Goal: Task Accomplishment & Management: Complete application form

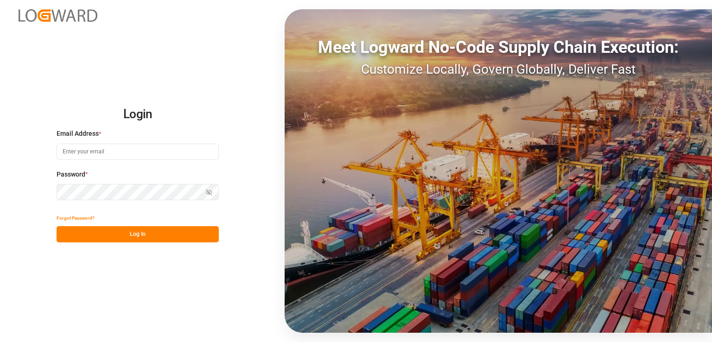
click at [113, 152] on input at bounding box center [138, 152] width 162 height 16
type input "[EMAIL_ADDRESS][DOMAIN_NAME]"
click at [204, 194] on button "Show password" at bounding box center [208, 192] width 19 height 16
click at [100, 235] on button "Log In" at bounding box center [138, 234] width 162 height 16
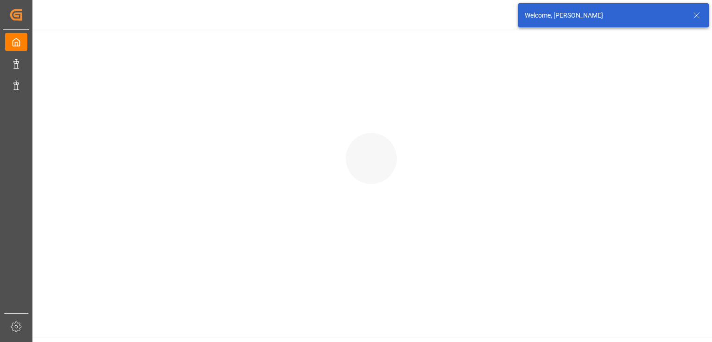
click at [694, 15] on icon at bounding box center [696, 15] width 11 height 11
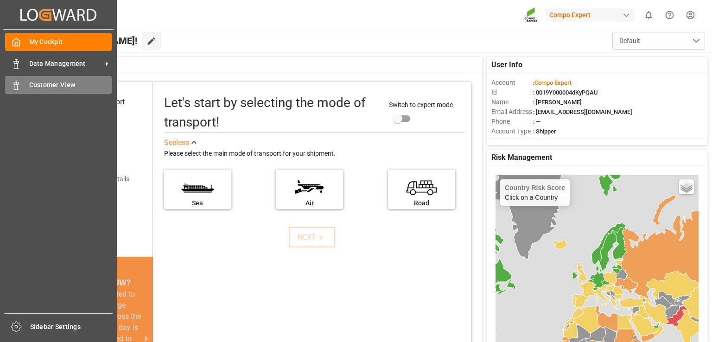
click at [50, 84] on span "Customer View" at bounding box center [70, 85] width 83 height 10
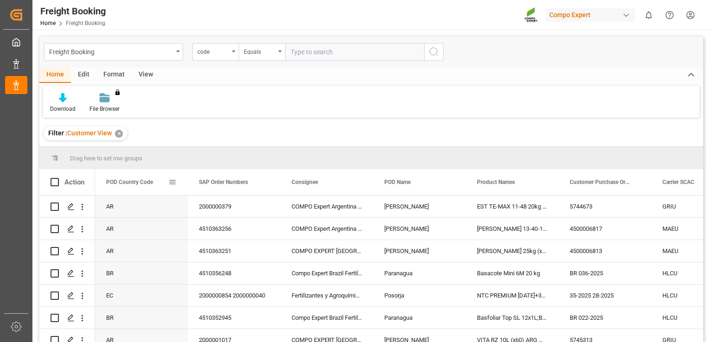
click at [172, 182] on span at bounding box center [172, 182] width 8 height 8
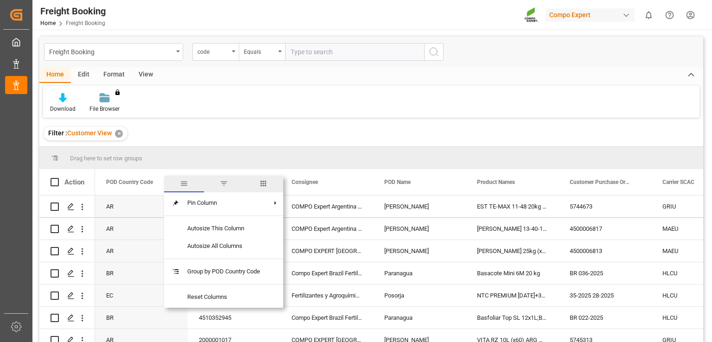
click at [139, 177] on div "POD Country Code" at bounding box center [137, 182] width 62 height 26
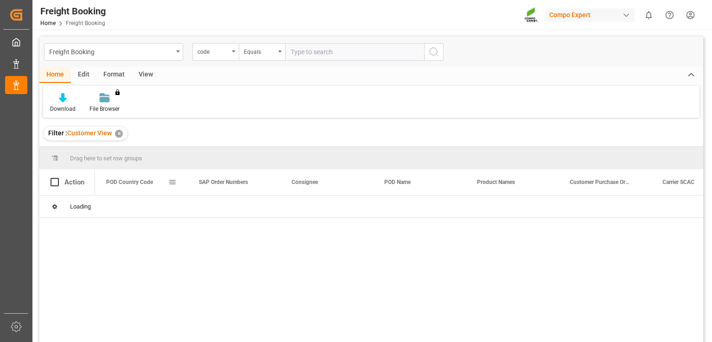
click at [130, 184] on span "POD Country Code" at bounding box center [129, 182] width 47 height 6
click at [174, 185] on span at bounding box center [172, 182] width 8 height 8
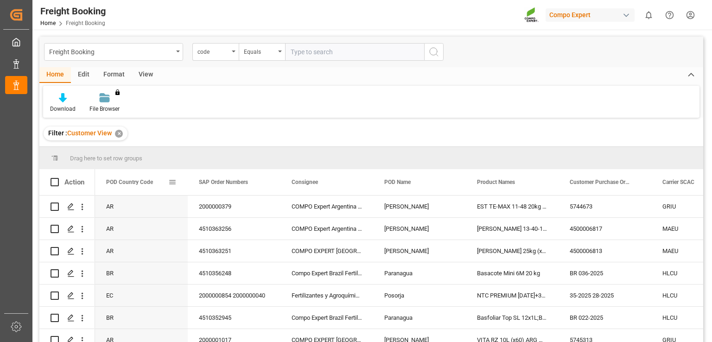
click at [177, 182] on div "POD Country Code" at bounding box center [141, 182] width 93 height 26
click at [169, 180] on span at bounding box center [172, 182] width 8 height 8
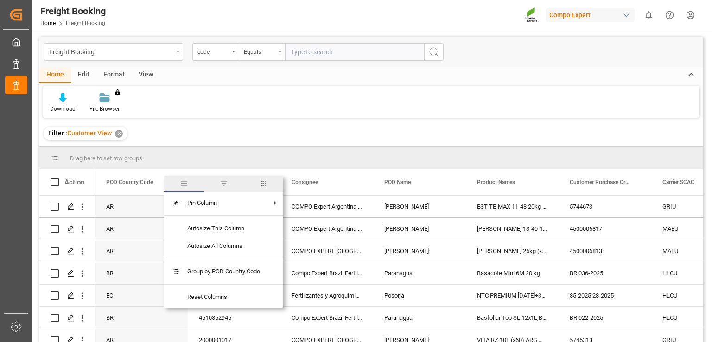
click at [221, 181] on span "filter" at bounding box center [224, 183] width 8 height 8
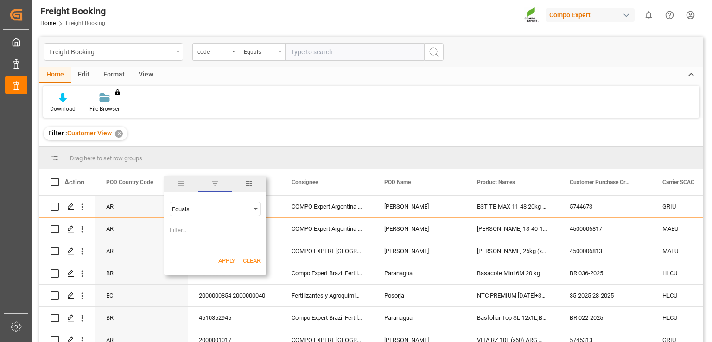
click at [214, 207] on div "Equals" at bounding box center [211, 209] width 78 height 7
click at [203, 207] on div "Equals" at bounding box center [211, 209] width 78 height 7
click at [205, 231] on input "Filter Value" at bounding box center [215, 232] width 91 height 19
type input "BR"
click at [227, 257] on button "Apply" at bounding box center [226, 260] width 17 height 9
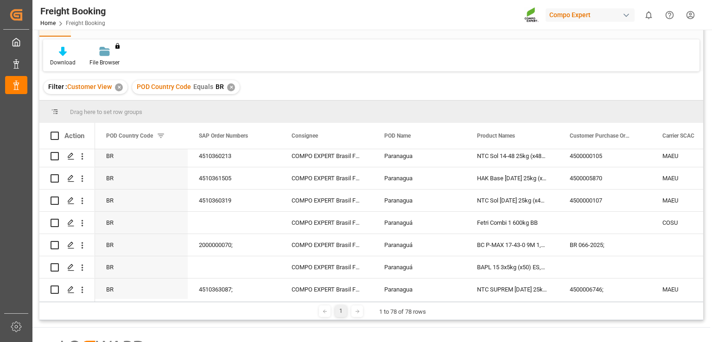
scroll to position [115, 0]
click at [541, 133] on span at bounding box center [543, 136] width 8 height 8
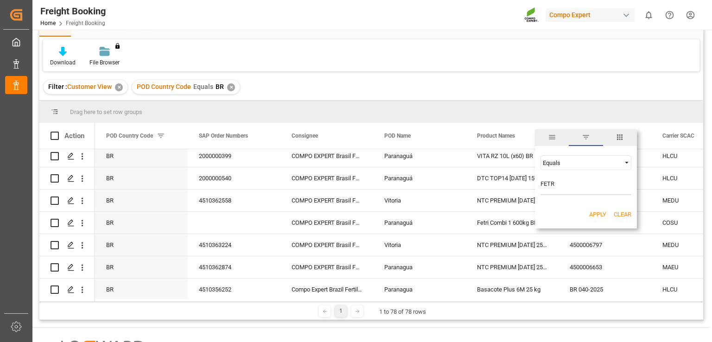
type input "FETR"
click at [597, 216] on button "Apply" at bounding box center [597, 214] width 17 height 9
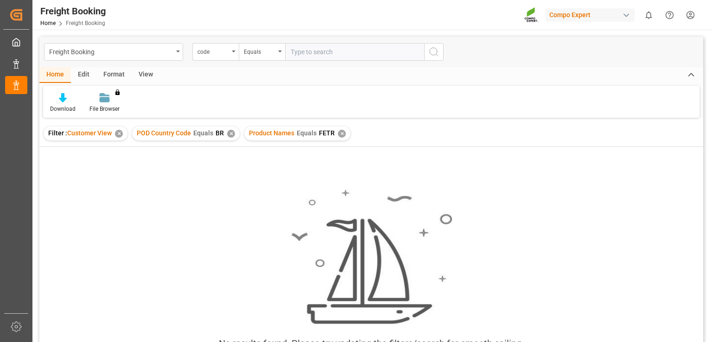
click at [338, 130] on div "✕" at bounding box center [342, 134] width 8 height 8
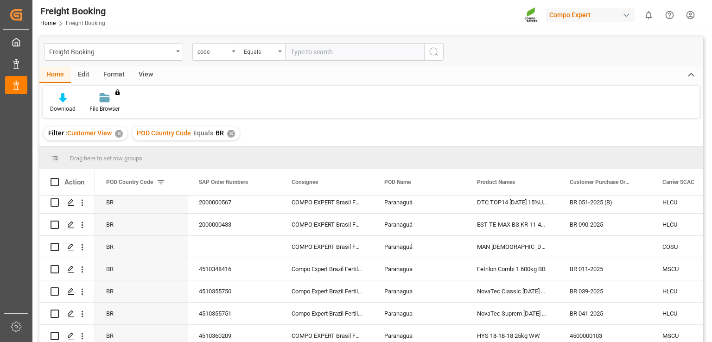
scroll to position [649, 0]
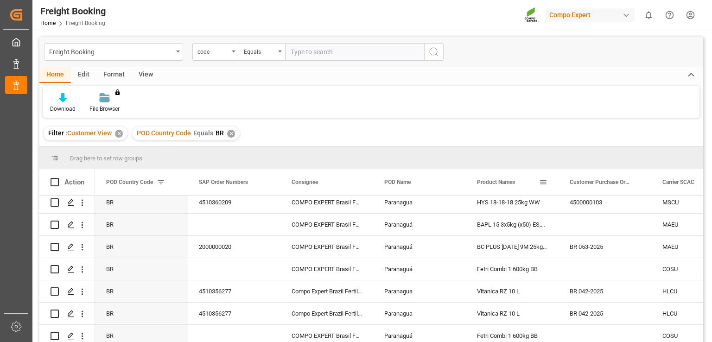
click at [545, 181] on span at bounding box center [543, 182] width 8 height 8
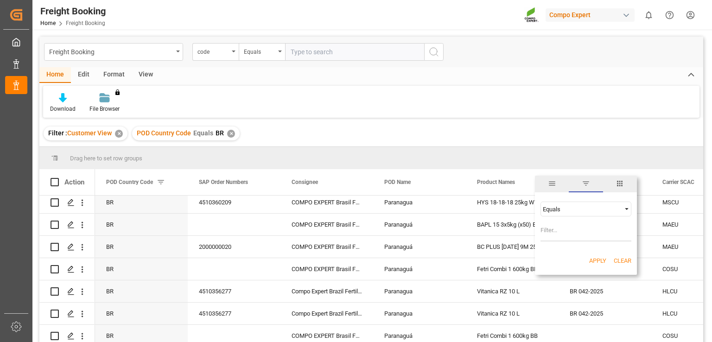
click at [564, 211] on div "Equals" at bounding box center [582, 209] width 78 height 7
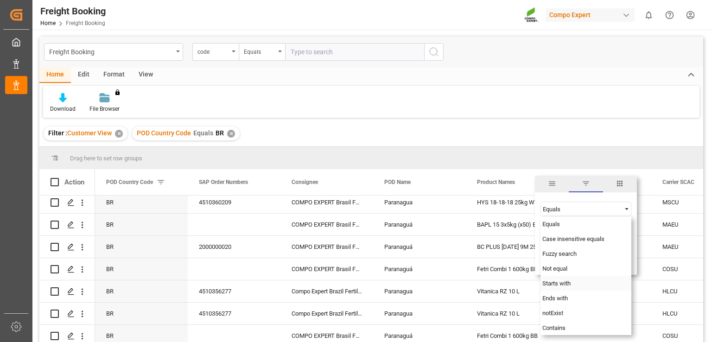
click at [584, 285] on div "Starts with" at bounding box center [585, 283] width 91 height 15
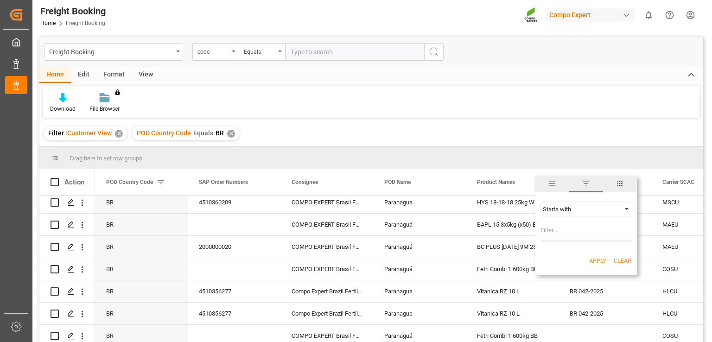
click at [561, 232] on input "Filter Value" at bounding box center [585, 232] width 91 height 19
type input "FETR"
click at [593, 260] on button "Apply" at bounding box center [597, 260] width 17 height 9
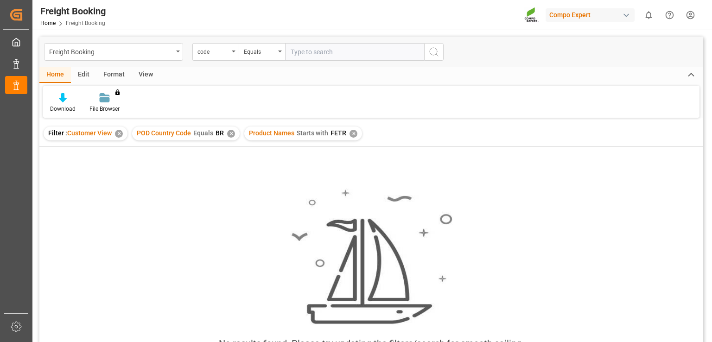
click at [351, 134] on div "✕" at bounding box center [353, 134] width 8 height 8
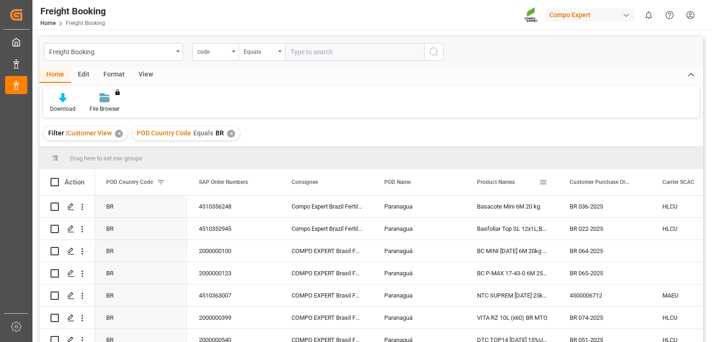
click at [544, 182] on span at bounding box center [543, 182] width 8 height 8
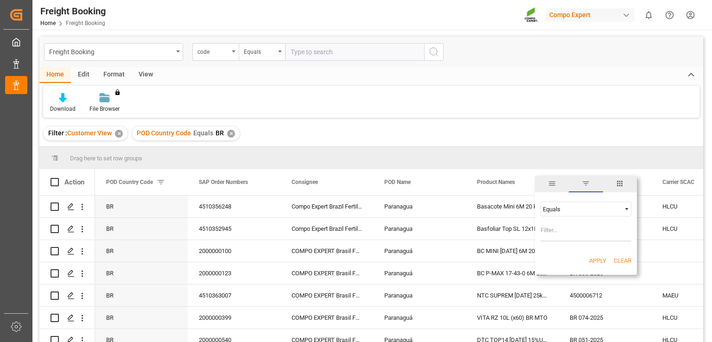
click at [554, 232] on input "Filter Value" at bounding box center [585, 232] width 91 height 19
type input "Fetr"
click at [571, 211] on div "Equals" at bounding box center [582, 209] width 78 height 7
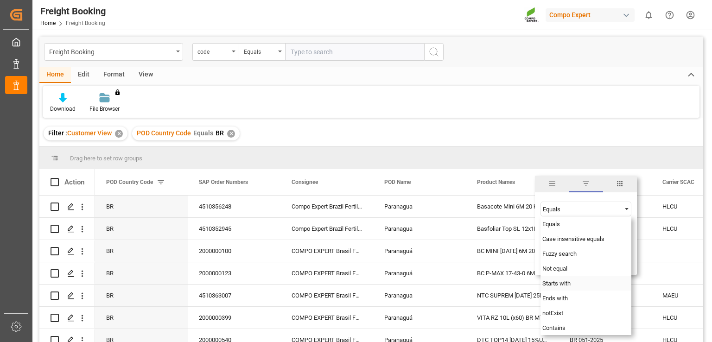
click at [560, 284] on span "Starts with" at bounding box center [556, 283] width 28 height 7
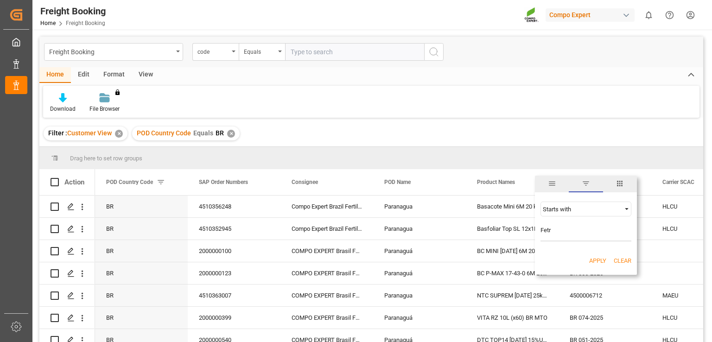
click at [599, 260] on button "Apply" at bounding box center [597, 260] width 17 height 9
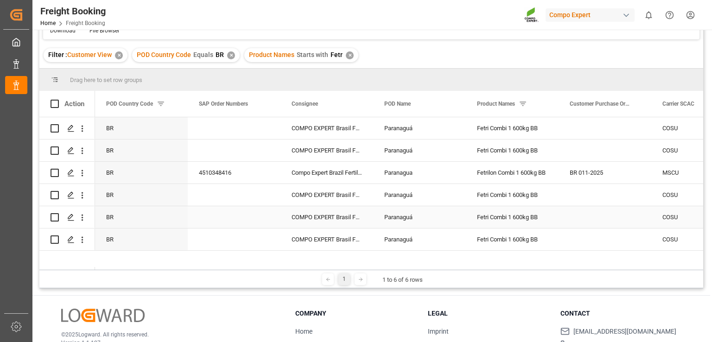
scroll to position [93, 0]
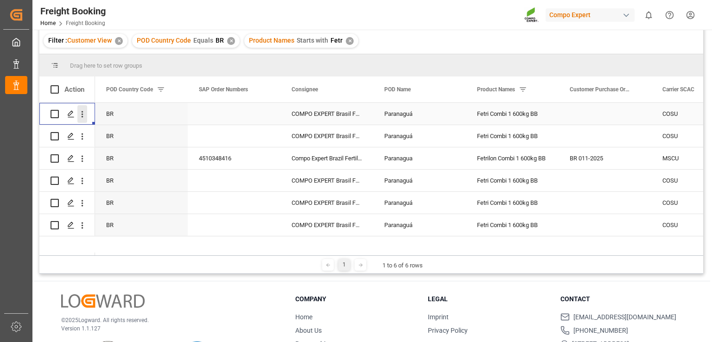
click at [82, 114] on icon "open menu" at bounding box center [83, 114] width 2 height 6
click at [106, 133] on span "Open in new tab" at bounding box center [143, 134] width 84 height 10
click at [82, 138] on icon "open menu" at bounding box center [82, 137] width 10 height 10
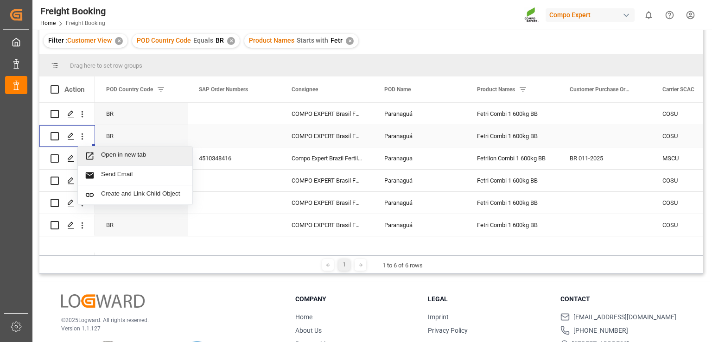
click at [99, 156] on span "Press SPACE to select this row." at bounding box center [93, 156] width 16 height 10
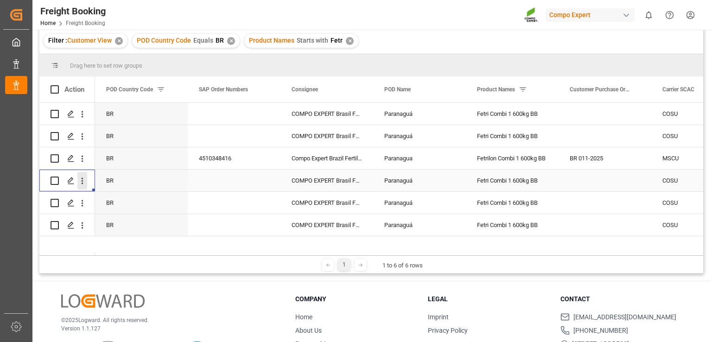
click at [80, 177] on icon "open menu" at bounding box center [82, 181] width 10 height 10
click at [106, 196] on span "Open in new tab" at bounding box center [143, 201] width 84 height 10
click at [83, 206] on icon "open menu" at bounding box center [82, 203] width 10 height 10
click at [106, 218] on span "Open in new tab" at bounding box center [143, 223] width 84 height 10
click at [81, 231] on button "open menu" at bounding box center [82, 225] width 10 height 18
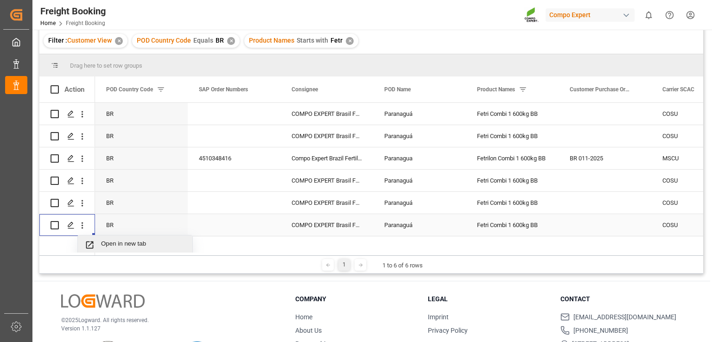
click at [103, 241] on span "Open in new tab" at bounding box center [143, 245] width 84 height 10
click at [525, 89] on span at bounding box center [523, 89] width 8 height 8
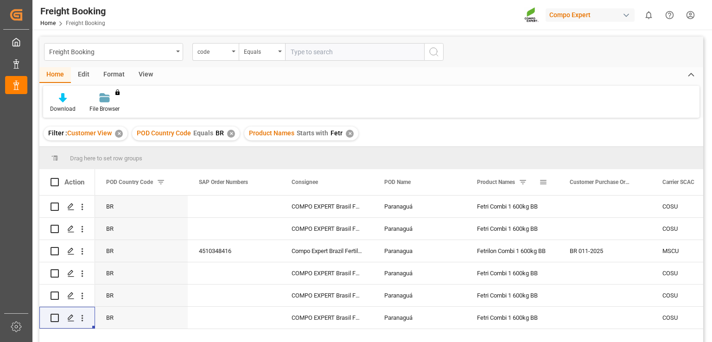
click at [548, 184] on div "Product Names" at bounding box center [512, 182] width 93 height 26
click at [542, 179] on span at bounding box center [543, 182] width 8 height 8
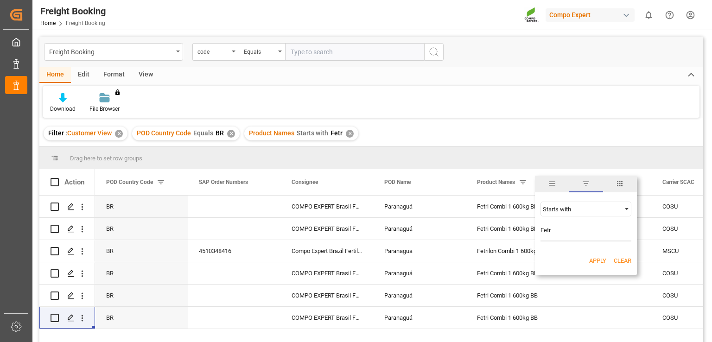
click at [621, 260] on button "Clear" at bounding box center [623, 260] width 18 height 9
click at [593, 264] on button "Apply" at bounding box center [597, 260] width 17 height 9
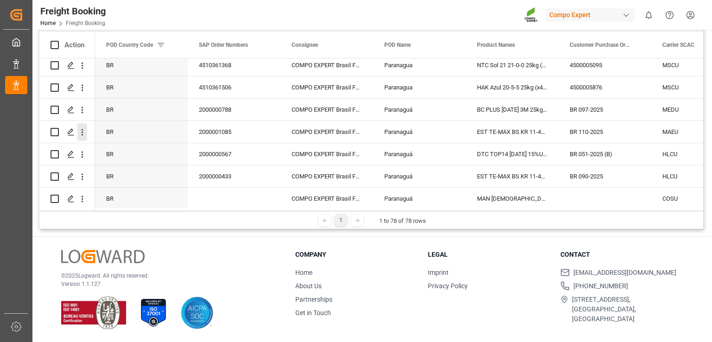
click at [81, 131] on icon "open menu" at bounding box center [82, 132] width 10 height 10
click at [112, 157] on div "Open in new tab" at bounding box center [135, 151] width 114 height 19
click at [82, 110] on icon "open menu" at bounding box center [83, 110] width 2 height 6
click at [101, 127] on span "Open in new tab" at bounding box center [143, 130] width 84 height 10
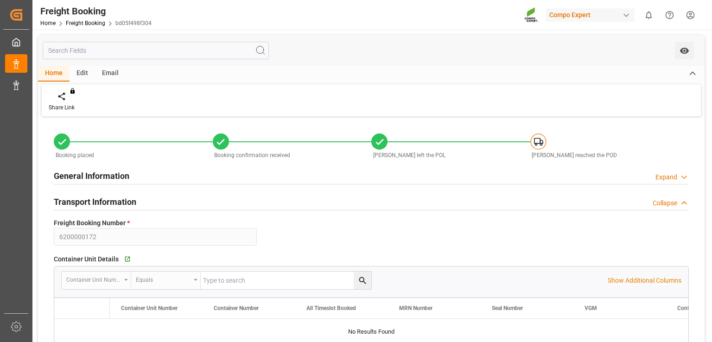
type input "Cosco"
type input "COSCO Shipping Co. Ltd."
type input "9328637"
type input "PLGDN"
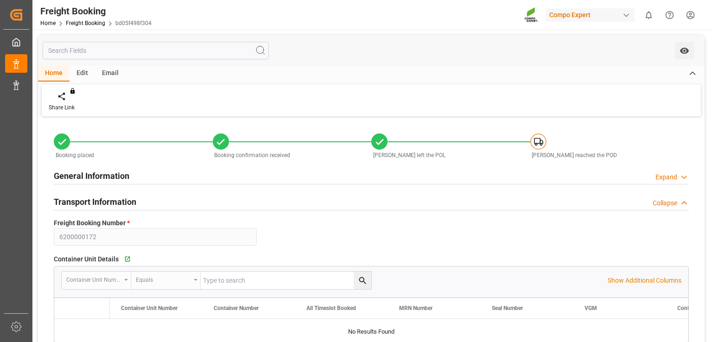
type input "BRPNG"
type input "0"
type input "22.08.2025 06:00"
type input "24.08.2025 01:00"
type input "01.10.2025 01:00"
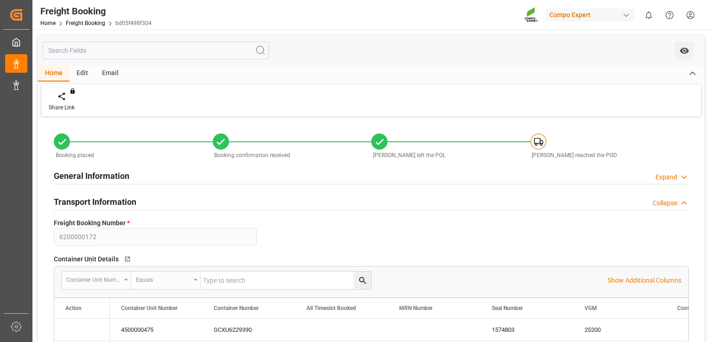
type input "24.08.2025 03:00"
type input "01.10.2025 07:00"
type input "24.08.2025"
type input "09.07.2025 16:41"
type input "09.07.2025 16:42"
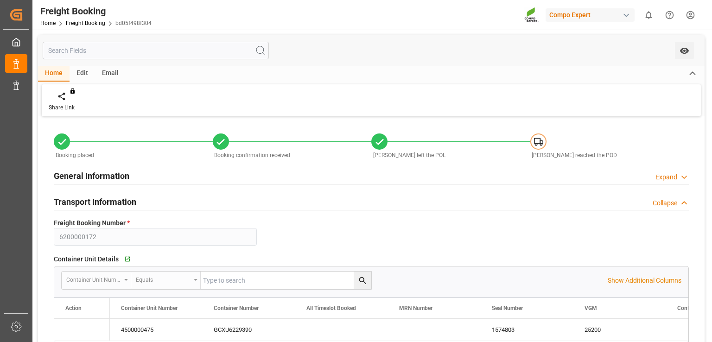
type input "09.07.2025 16:42"
type input "11.08.2025 11:06"
type input "27.08.2025 12:16"
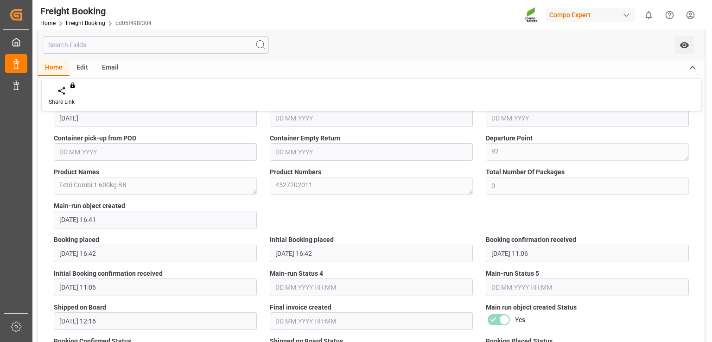
scroll to position [649, 0]
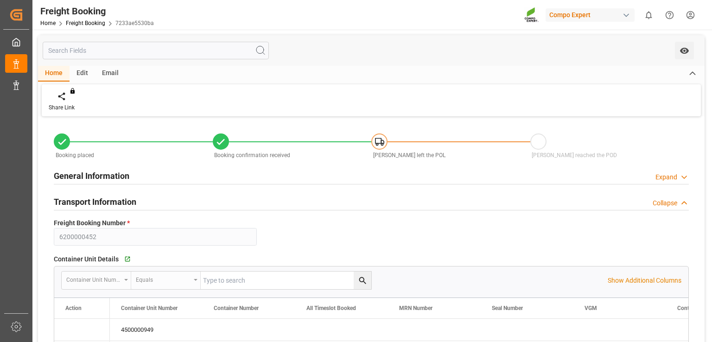
type input "Cosco"
type input "COSCO Shipping Co. Ltd."
type input "PLGDN"
type input "BRPNG"
type input "0"
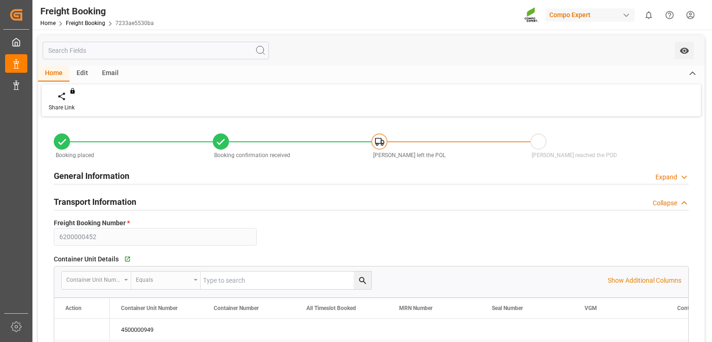
type input "10.09.2025 06:00"
type input "15.09.2025 01:00"
type input "15.10.2025 01:00"
type input "08.08.2025 11:14"
type input "08.08.2025 11:15"
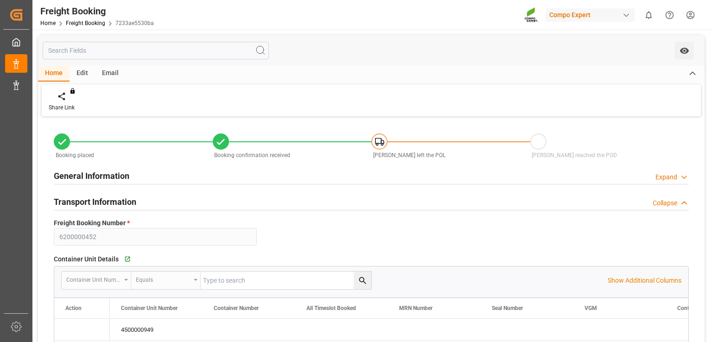
type input "08.08.2025 11:15"
type input "01.09.2025 13:50"
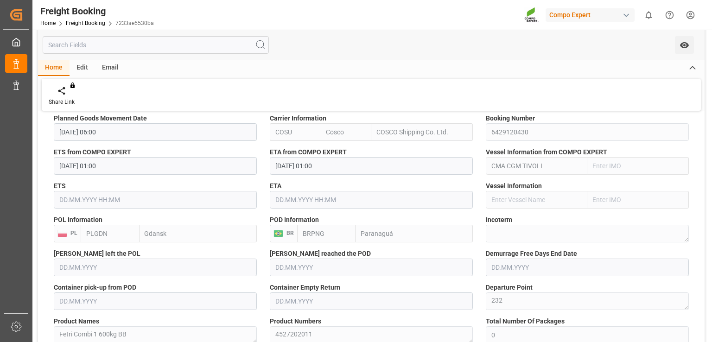
scroll to position [510, 0]
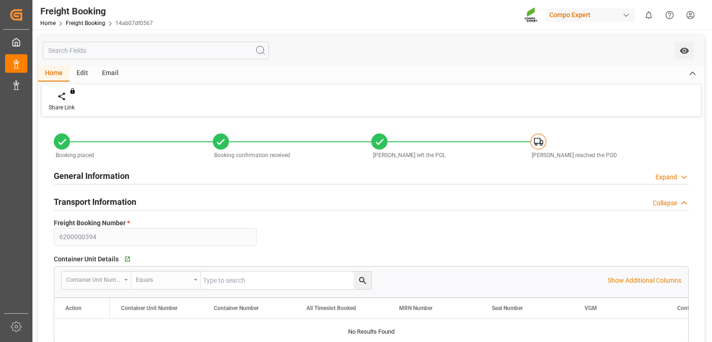
type input "Cosco"
type input "COSCO Shipping Co. Ltd."
type input "9328649"
type input "PLGDN"
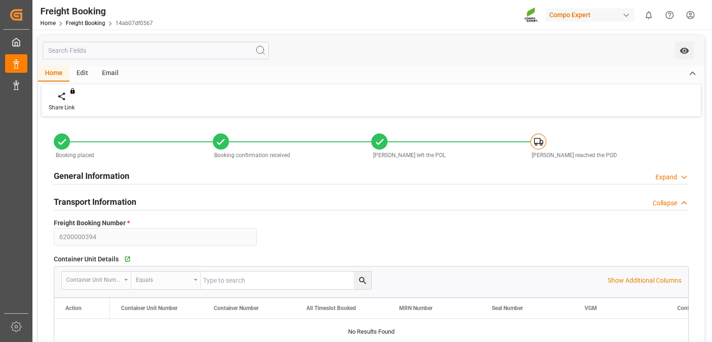
type input "BRPNG"
type input "0"
type input "30.07.2025 06:00"
type input "03.08.2025 01:00"
type input "10.09.2025 06:00"
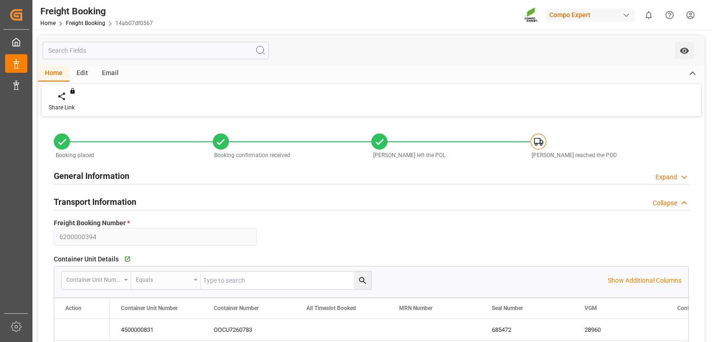
type input "02.08.2025 22:00"
type input "10.09.2025 07:00"
type input "03.08.2025"
type input "29.07.2025 11:15"
type input "29.07.2025 11:18"
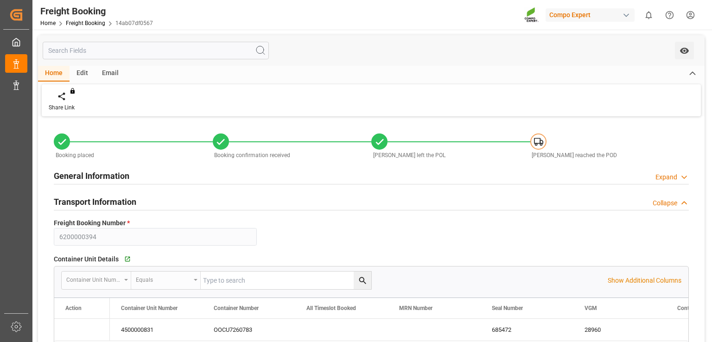
type input "29.07.2025 11:18"
type input "29.07.2025 12:28"
type input "12.08.2025 07:57"
type input "Cosco"
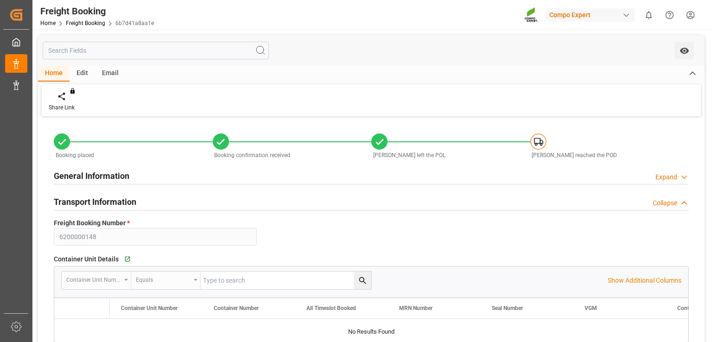
type input "COSCO Shipping Co. Ltd."
type input "9328649"
type input "DEHAM"
type input "BRPNG"
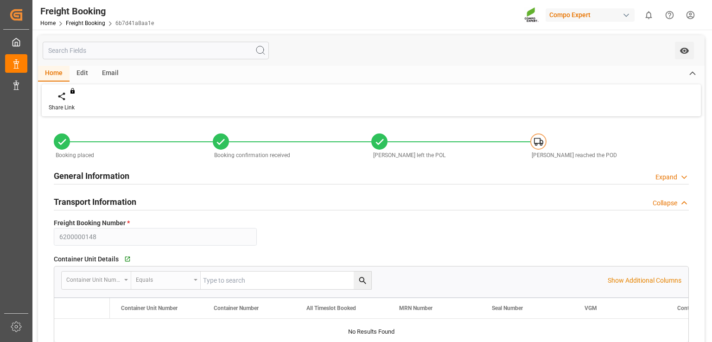
type input "0"
type input "23.07.2025 06:00"
type input "03.08.2025 01:00"
type input "11.09.2025 01:00"
type input "02.08.2025 22:00"
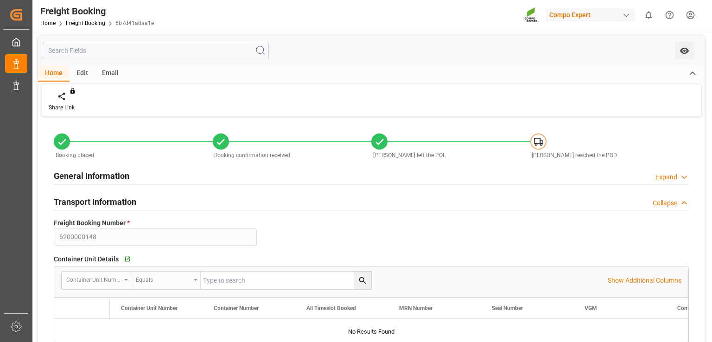
type input "10.09.2025 07:00"
type input "03.08.2025"
type input "08.07.2025 09:39"
type input "08.07.2025 10:36"
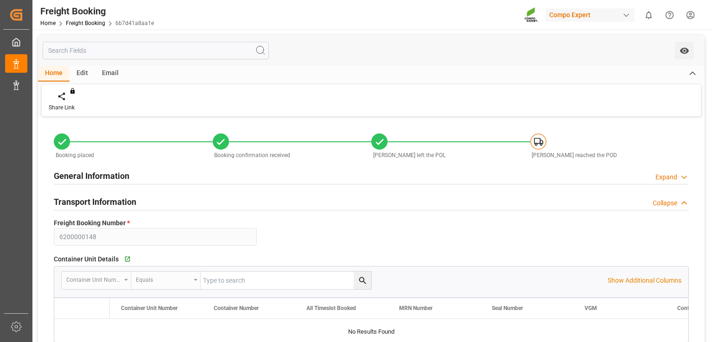
type input "21.07.2025 07:45"
type input "12.08.2025 07:48"
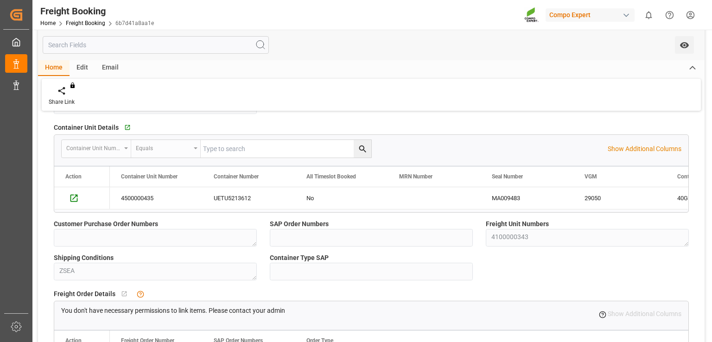
scroll to position [139, 0]
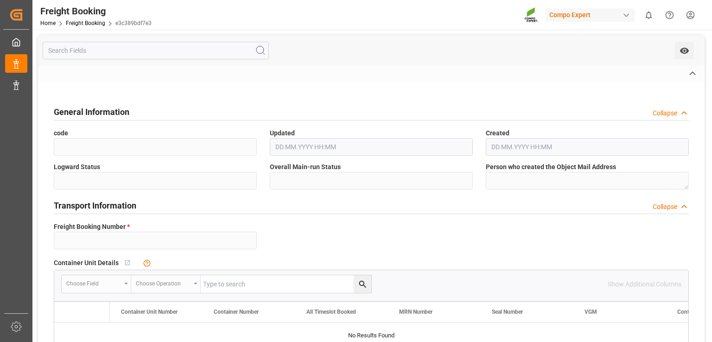
type input "6200000051"
type textarea "4100000381"
type textarea "ZSEA"
type input "COSU"
type input "6424720340"
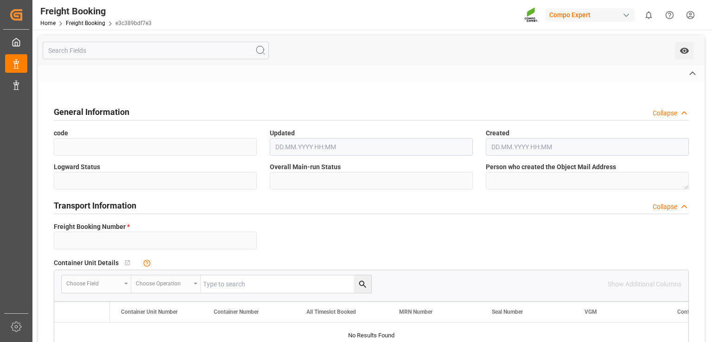
type input "FREDERIK"
type input "Hamburg"
type input "Paranaguá"
type textarea "FCA"
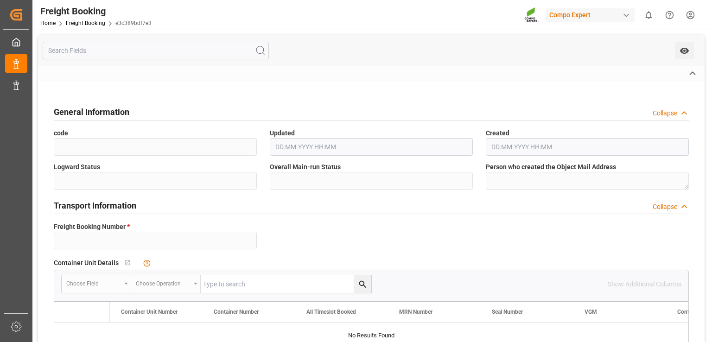
type textarea "68"
type textarea "Fetri Combi 1 600kg BB"
type textarea "4527202011"
type input "Cosco"
type input "COSCO Shipping Co. Ltd."
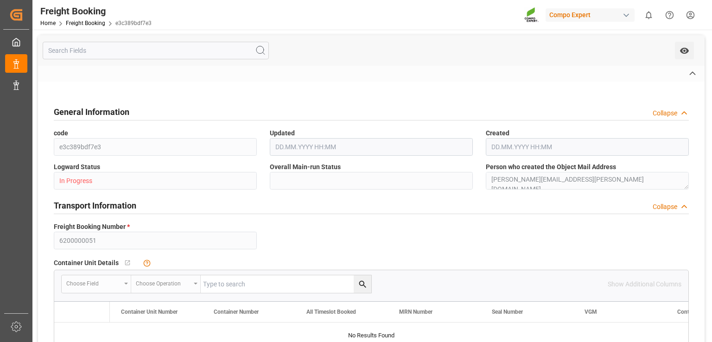
type input "9328637"
type input "DEHAM"
type input "BRPNG"
type input "0"
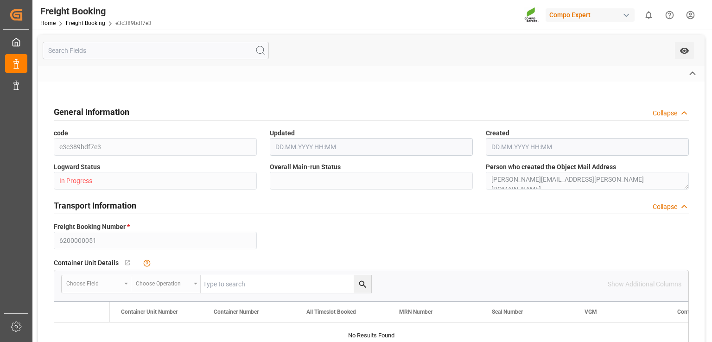
type input "22.07.2025 06:00"
type input "27.07.2025 01:00"
type input "03.09.2025 01:00"
type input "27.07.2025 06:00"
type input "03.09.2025 07:00"
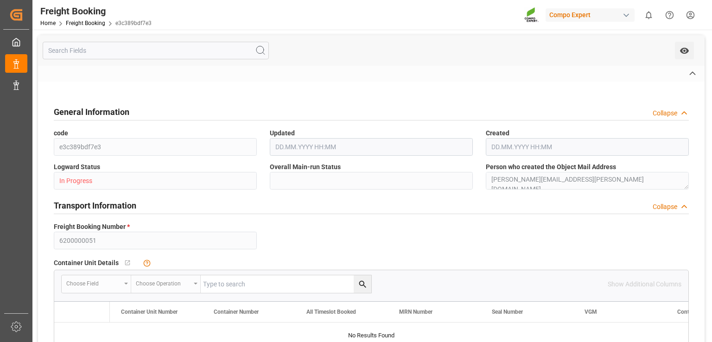
type input "27.07.2025"
type input "08.07.2025 15:14"
type input "31.07.2025 14:31"
type input "18.07.2025 07:49"
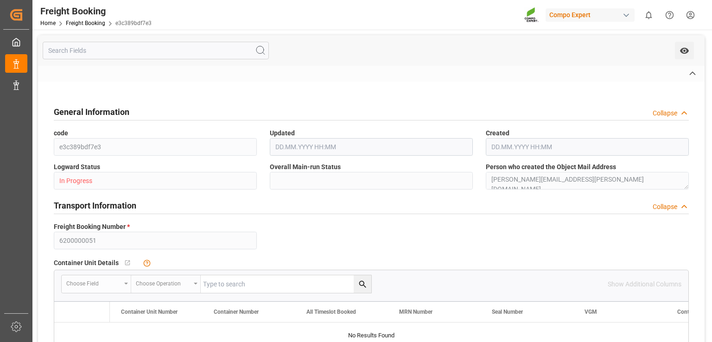
type input "18.07.2025 07:49"
type input "31.07.2025 14:31"
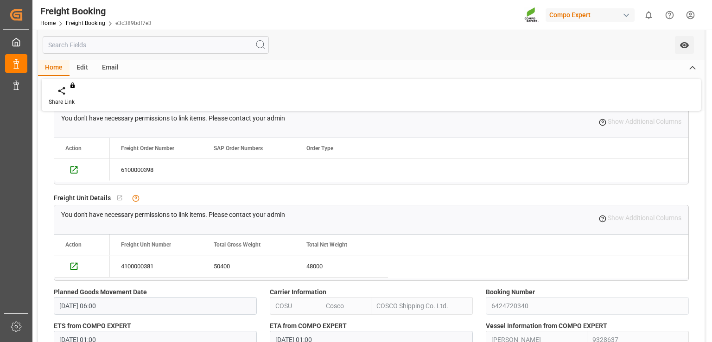
scroll to position [371, 0]
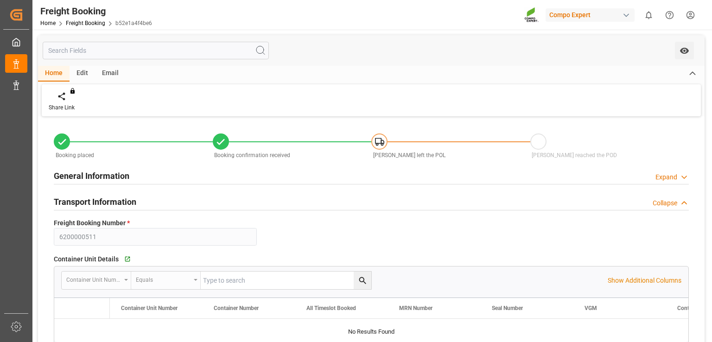
type input "Maersk"
type input "Maersk Line AS"
type input "9526942"
type input "BEANR"
type input "BRPNG"
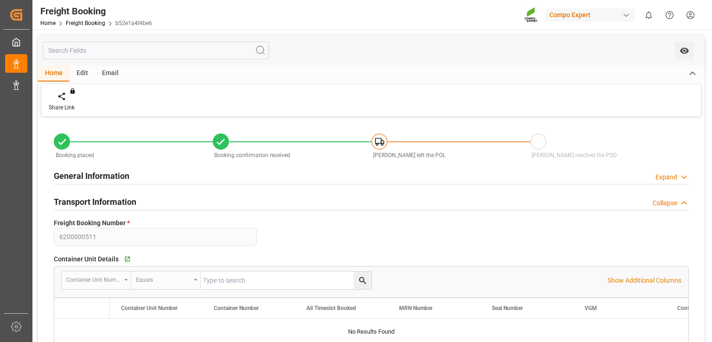
type input "0"
type input "[DATE] 01:00"
type input "[DATE] 13:54"
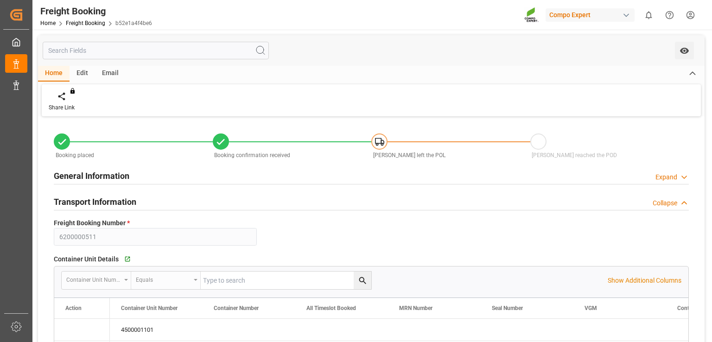
type input "[DATE] 13:56"
type input "[DATE] 09:19"
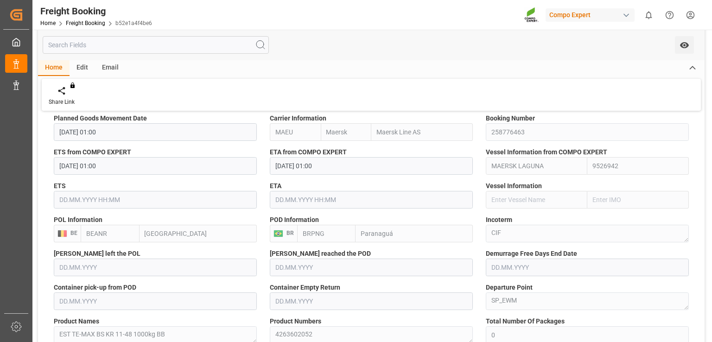
scroll to position [510, 0]
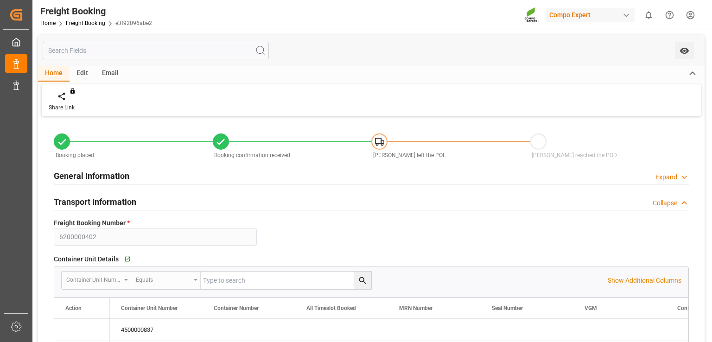
type input "9735218"
type input "NLRTM"
type input "BRPNG"
type input "0"
type input "26.08.2025 01:00"
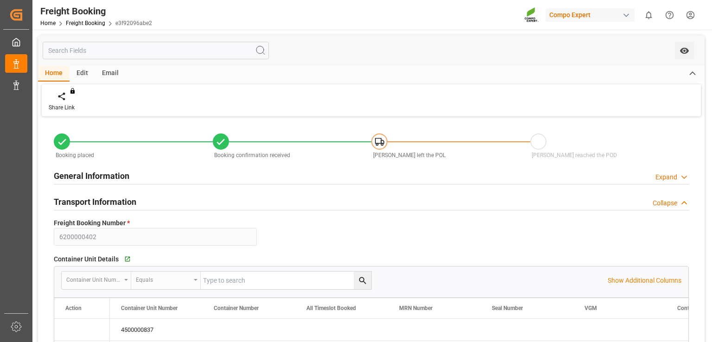
type input "26.08.2025 01:00"
type input "30.07.2025 14:27"
type input "01.09.2025 09:35"
type input "01.09.2025 09:33"
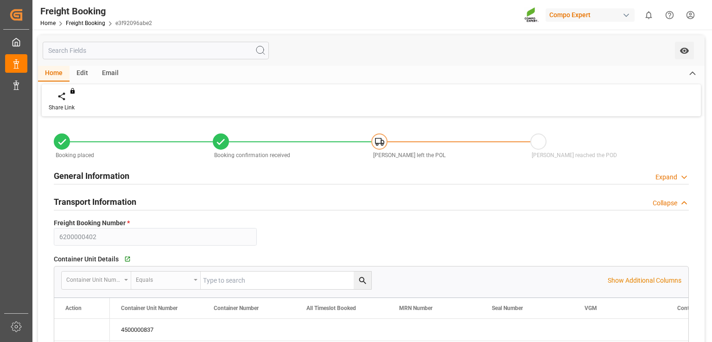
type input "01.09.2025 09:33"
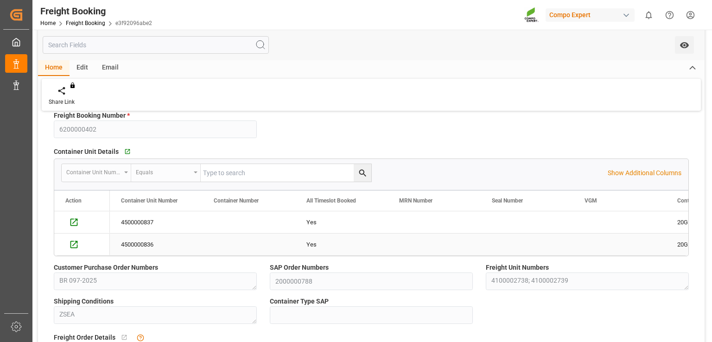
scroll to position [93, 0]
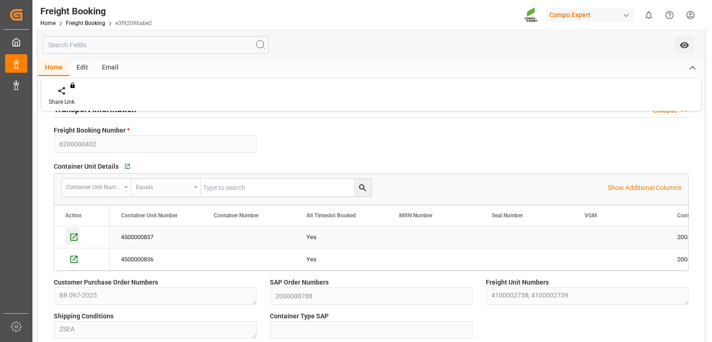
click at [70, 239] on icon "Press SPACE to select this row." at bounding box center [73, 237] width 7 height 7
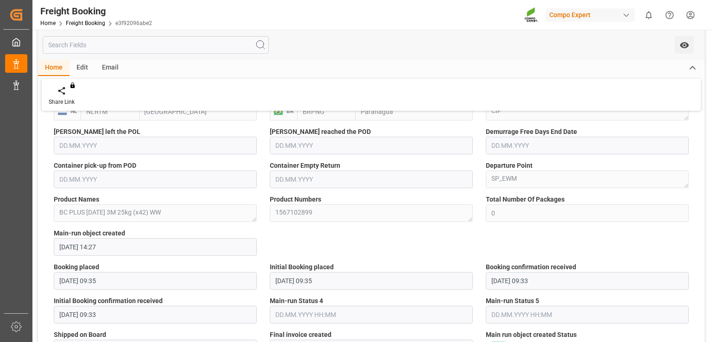
scroll to position [602, 0]
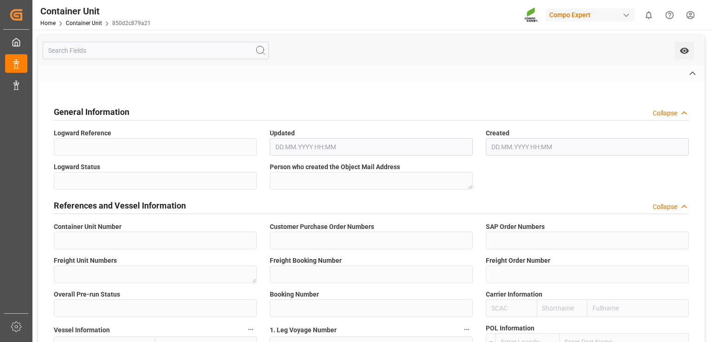
type input "4500000837"
type input "BR 097-2025"
type input "2000000788"
type textarea "4100002739"
type input "6200000402"
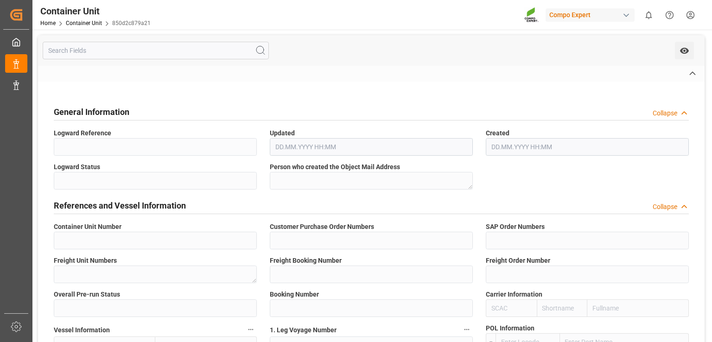
type input "6100001569"
type input "2"
type input "459IHA1428401"
type input "MEDU"
type input "[GEOGRAPHIC_DATA]"
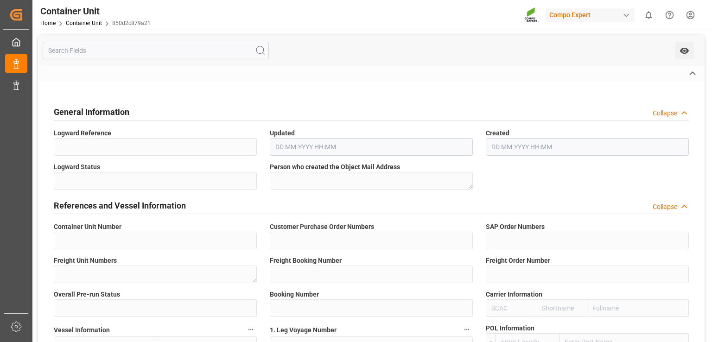
type input "Paranaguá"
type textarea "CIF"
type input "No"
type input "20GP"
type input "2"
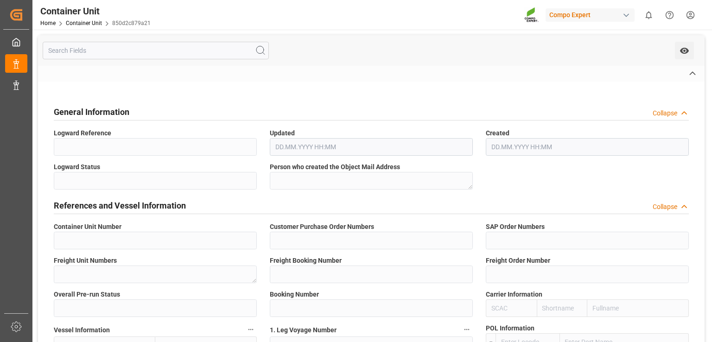
type textarea "1317-890"
type input "[GEOGRAPHIC_DATA]"
type textarea "BC PLUS [DATE] 3M 25kg (x42) WW"
type textarea "1567102899"
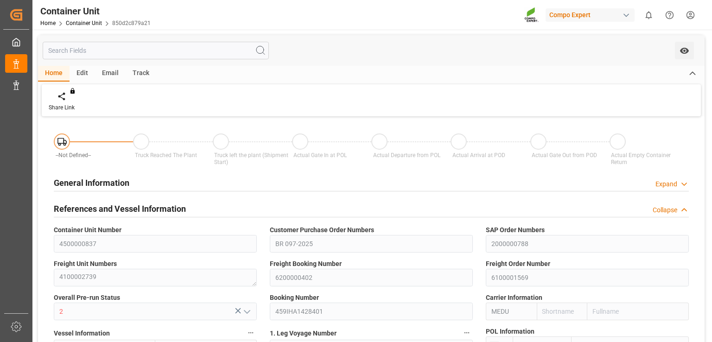
type input "NLRTM"
type input "BRPNG"
type input "0"
type input "21697.2"
type input "[DATE]"
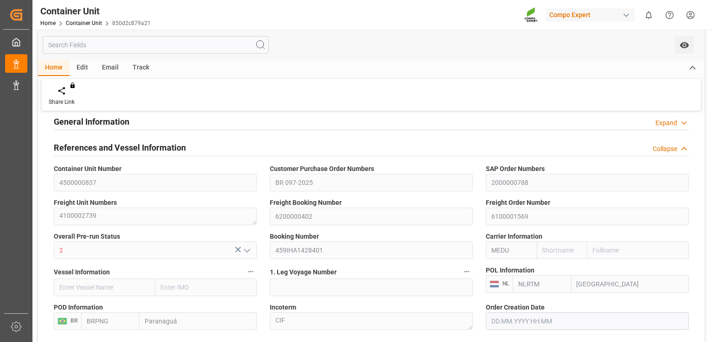
scroll to position [33, 0]
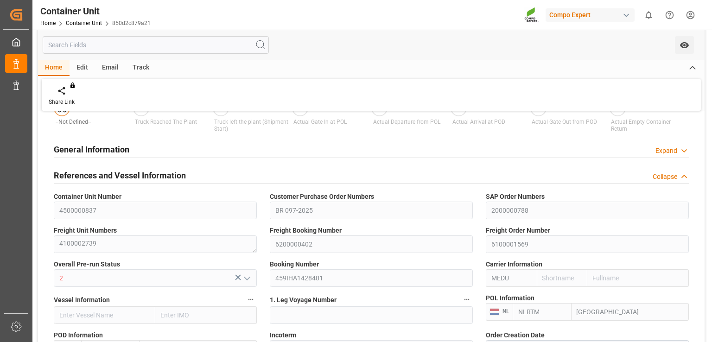
click at [269, 279] on div "Booking Number 459IHA1428401" at bounding box center [371, 273] width 216 height 34
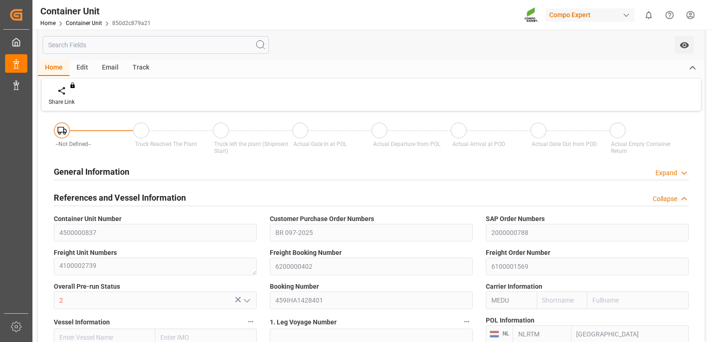
scroll to position [0, 0]
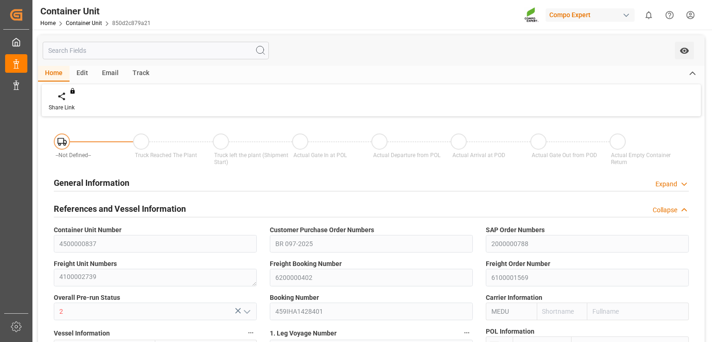
click at [107, 71] on div "Email" at bounding box center [110, 74] width 31 height 16
click at [133, 71] on div "Track" at bounding box center [141, 74] width 31 height 16
click at [39, 73] on div "Home" at bounding box center [54, 74] width 32 height 16
